Goal: Information Seeking & Learning: Learn about a topic

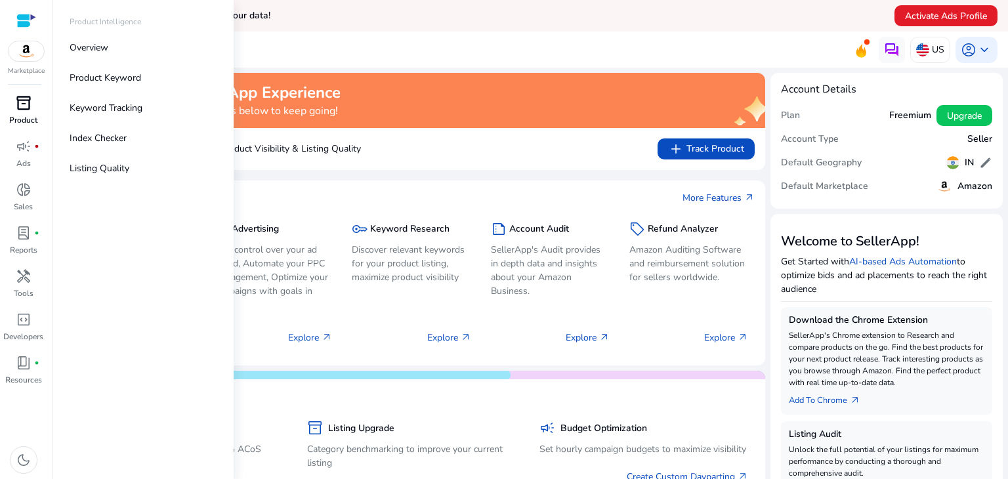
click at [26, 108] on span "inventory_2" at bounding box center [24, 103] width 16 height 16
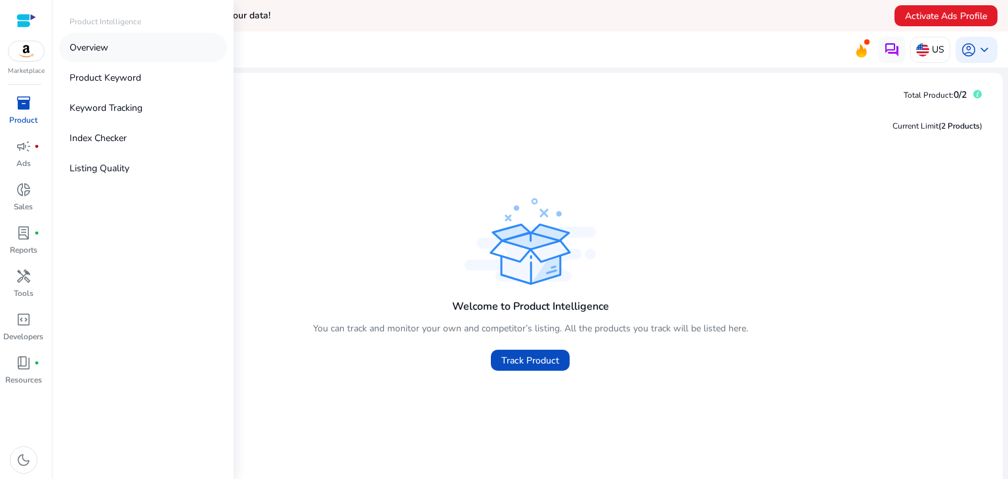
click at [97, 45] on p "Overview" at bounding box center [89, 48] width 39 height 14
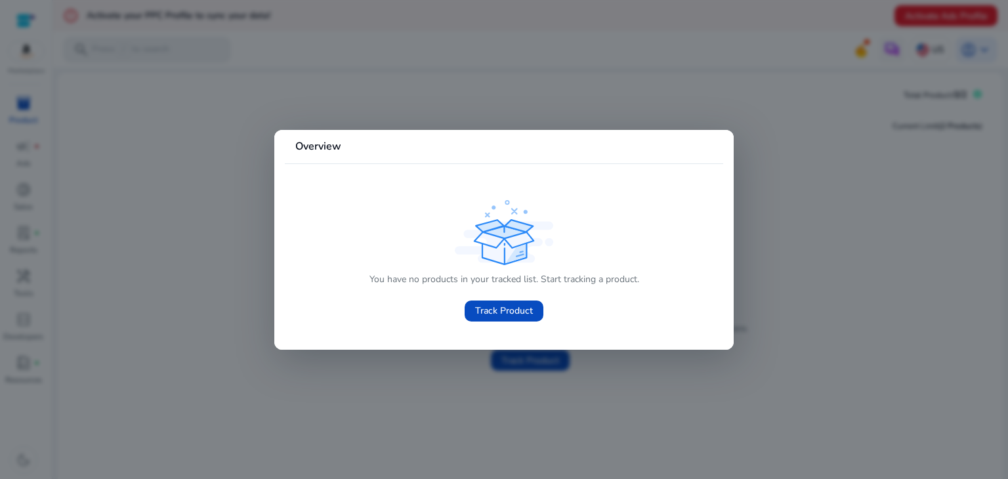
click at [199, 224] on div at bounding box center [504, 239] width 1008 height 479
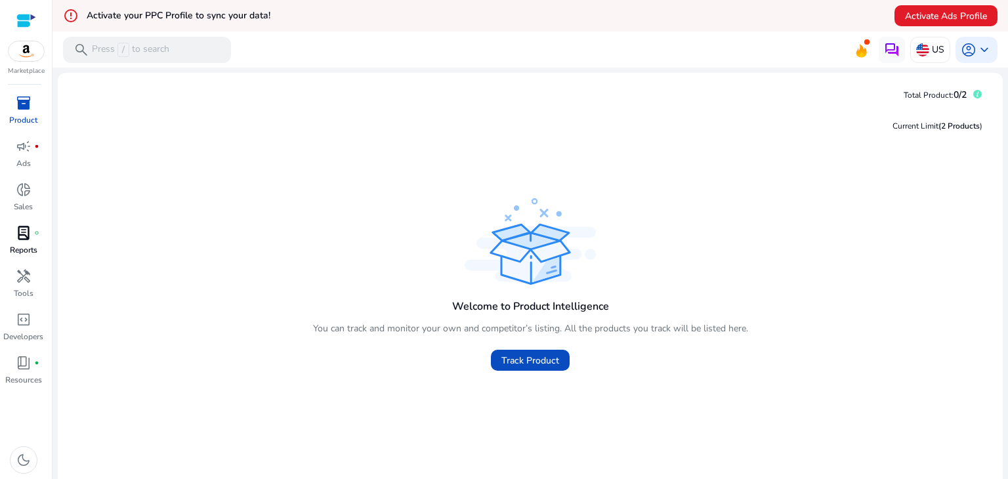
click at [20, 244] on p "Reports" at bounding box center [24, 250] width 28 height 12
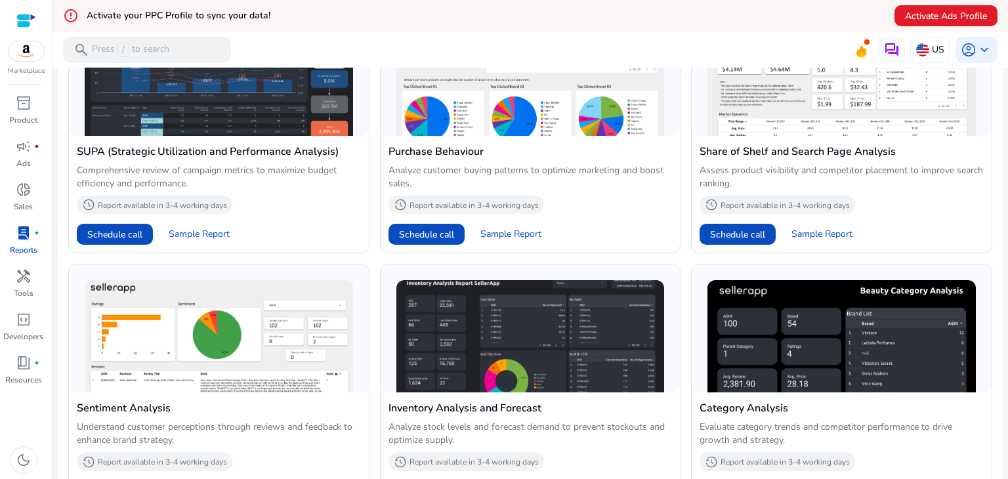
scroll to position [869, 0]
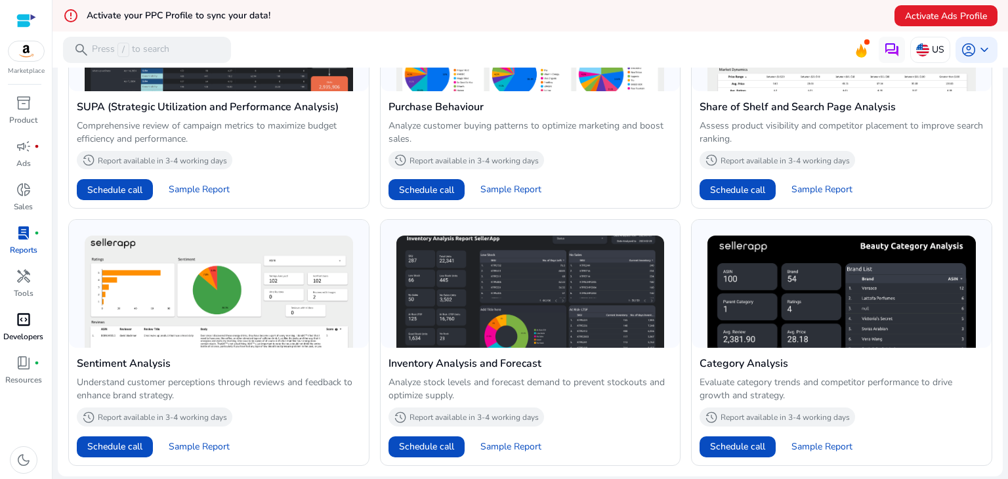
click at [22, 323] on span "code_blocks" at bounding box center [24, 320] width 16 height 16
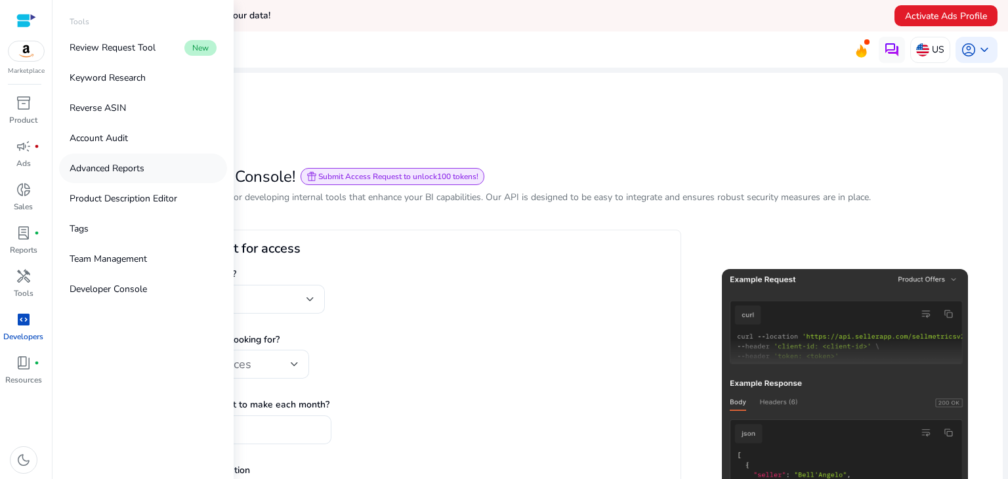
click at [101, 161] on p "Advanced Reports" at bounding box center [107, 168] width 75 height 14
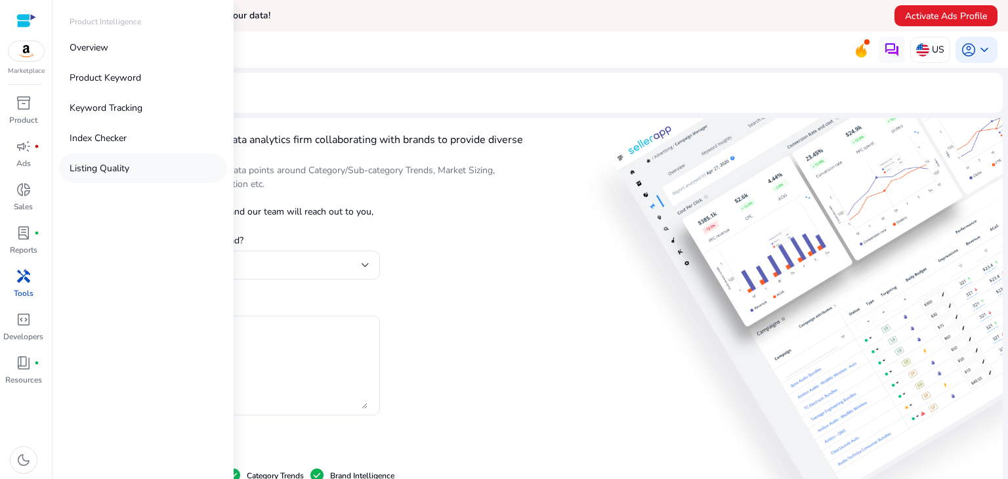
click at [96, 169] on p "Listing Quality" at bounding box center [100, 168] width 60 height 14
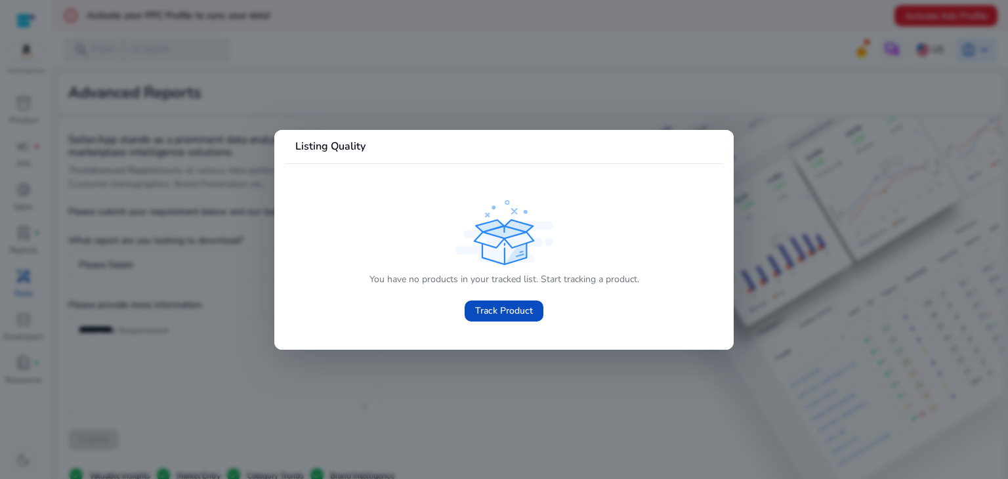
click at [123, 209] on div at bounding box center [504, 239] width 1008 height 479
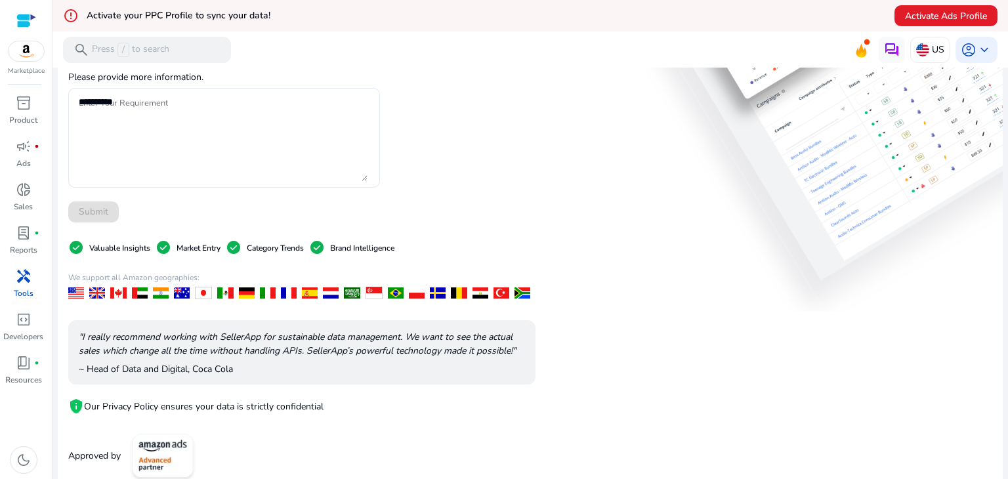
scroll to position [243, 0]
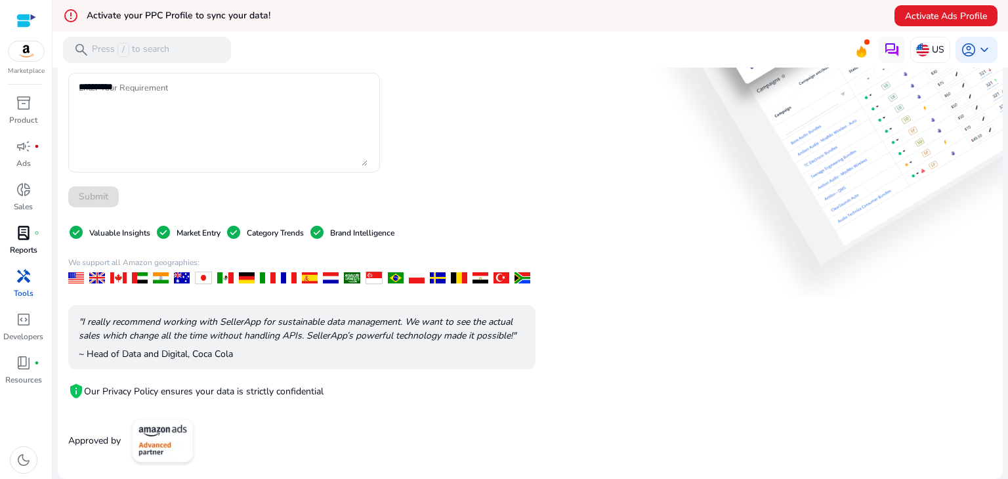
click at [22, 245] on p "Reports" at bounding box center [24, 250] width 28 height 12
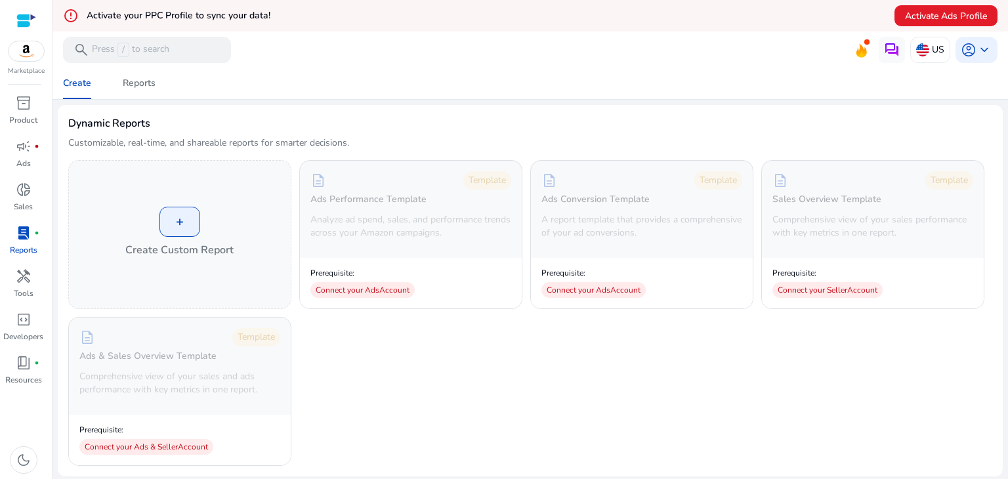
scroll to position [60, 0]
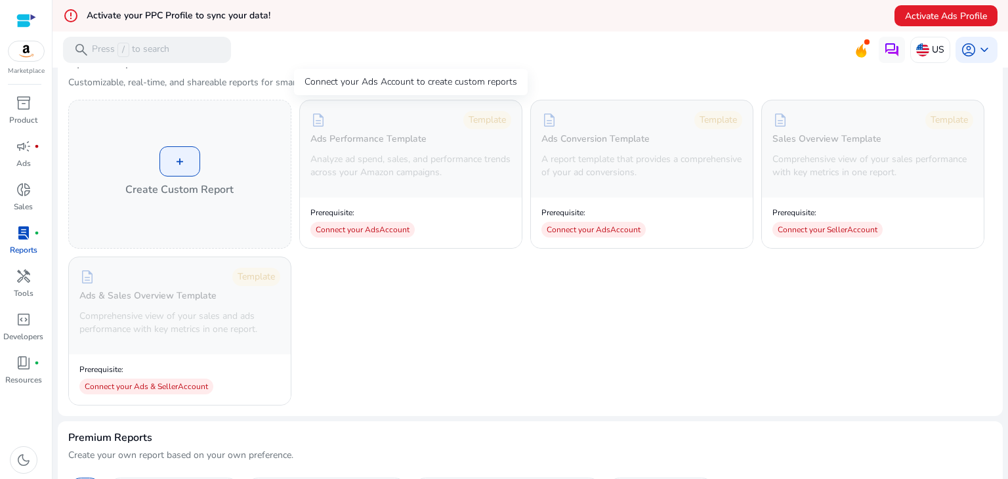
click at [454, 170] on p "Analyze ad spend, sales, and performance trends across your Amazon campaigns." at bounding box center [410, 166] width 201 height 26
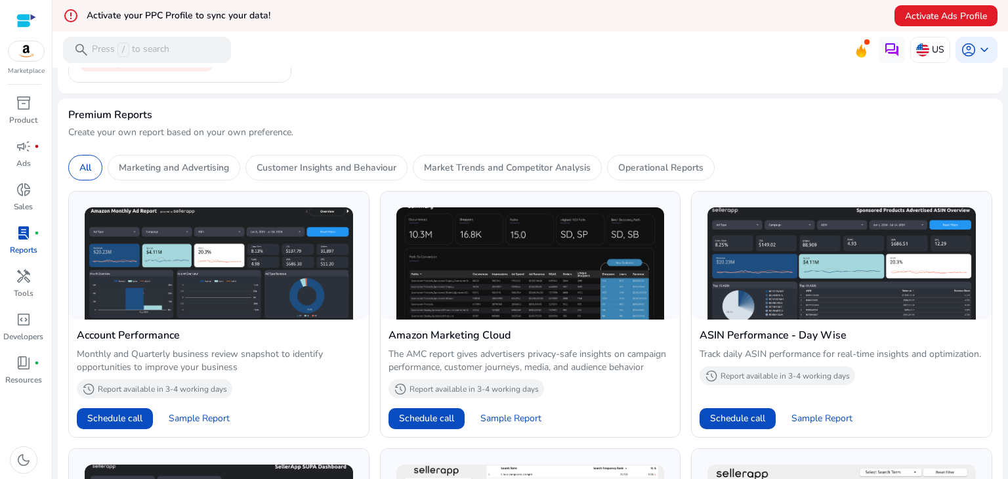
scroll to position [378, 0]
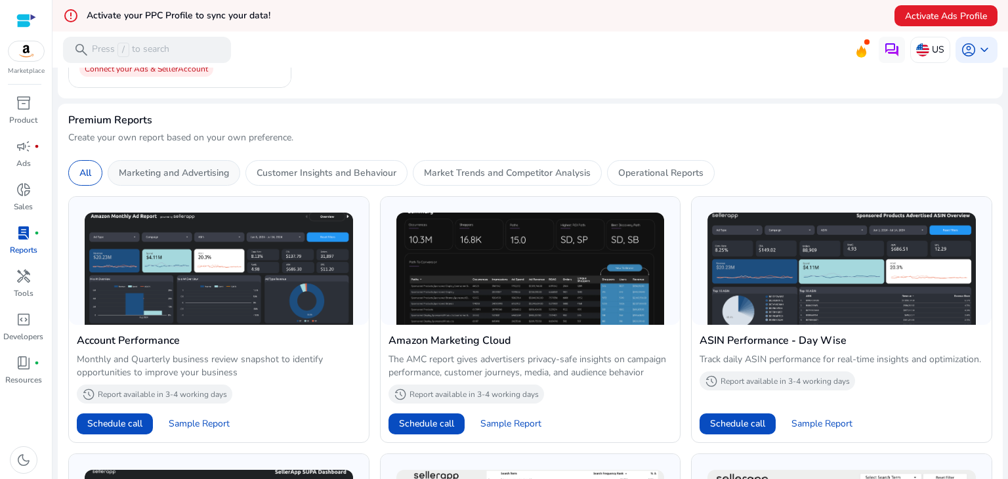
click at [182, 179] on div "Marketing and Advertising" at bounding box center [174, 173] width 133 height 26
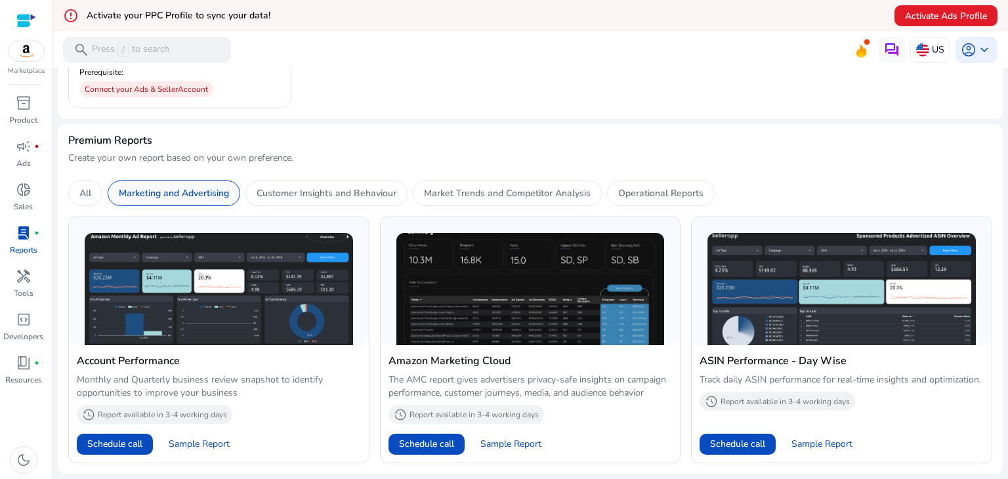
scroll to position [356, 0]
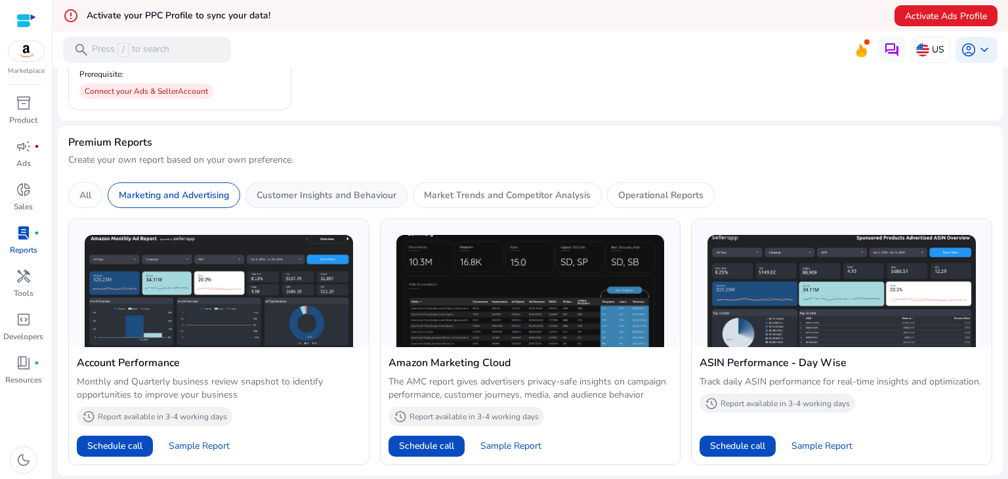
click at [336, 193] on p "Customer Insights and Behaviour" at bounding box center [327, 195] width 140 height 14
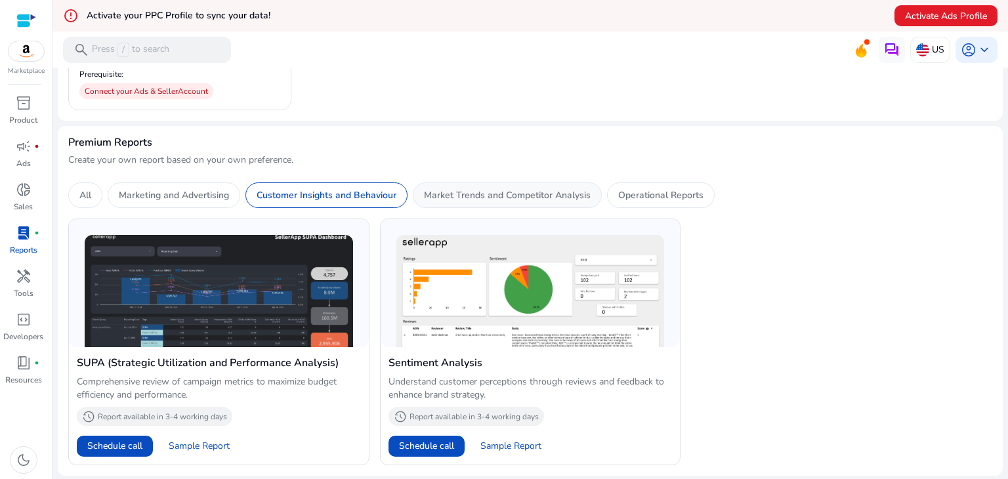
click at [463, 195] on p "Market Trends and Competitor Analysis" at bounding box center [507, 195] width 167 height 14
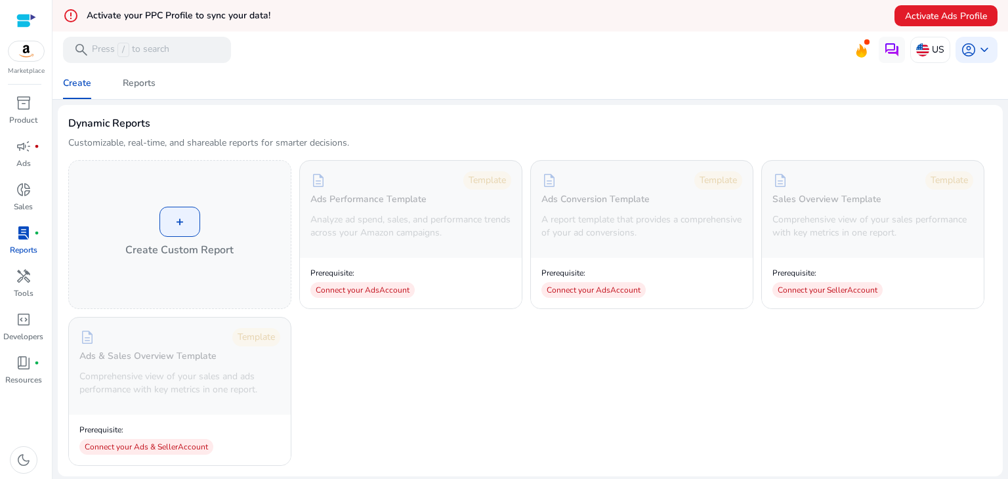
scroll to position [356, 0]
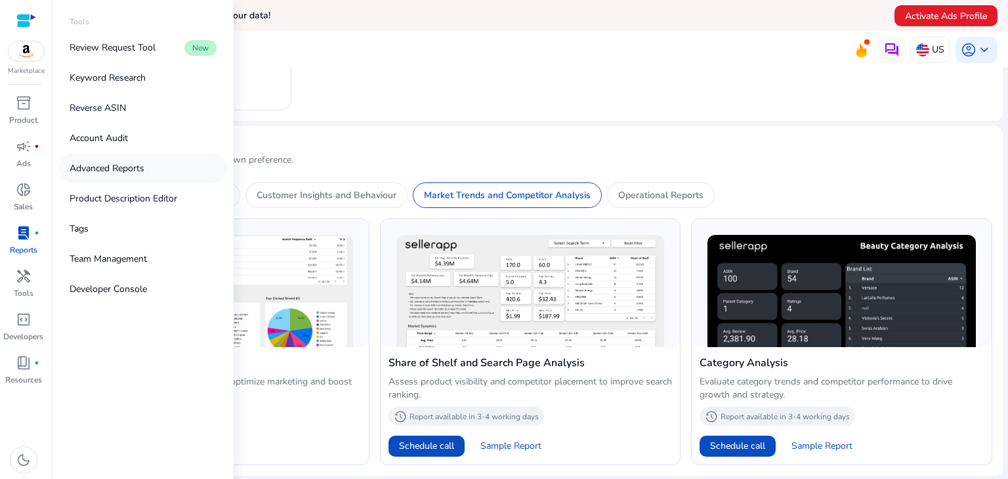
click at [110, 163] on p "Advanced Reports" at bounding box center [107, 168] width 75 height 14
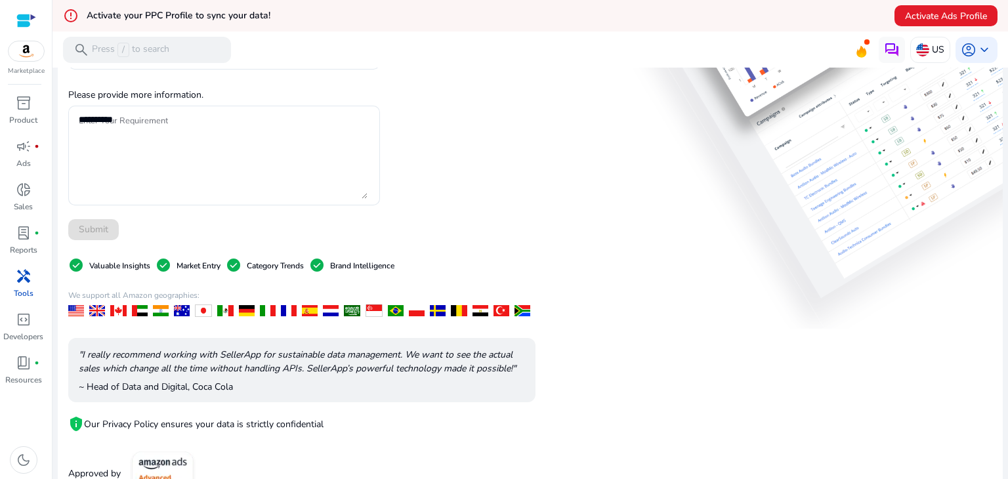
scroll to position [243, 0]
